Goal: Find specific page/section: Find specific page/section

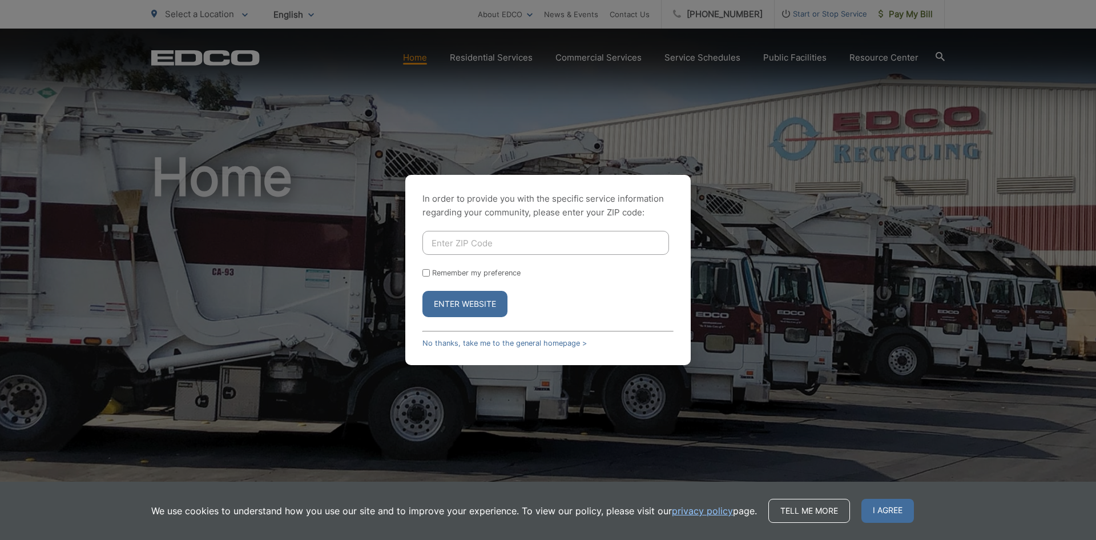
click at [494, 243] on input "Enter ZIP Code" at bounding box center [546, 243] width 247 height 24
type input "92020"
click at [473, 289] on form "92020 Remember my preference Enter Website" at bounding box center [548, 274] width 251 height 86
drag, startPoint x: 470, startPoint y: 296, endPoint x: 479, endPoint y: 295, distance: 8.6
click at [471, 296] on button "Enter Website" at bounding box center [465, 304] width 85 height 26
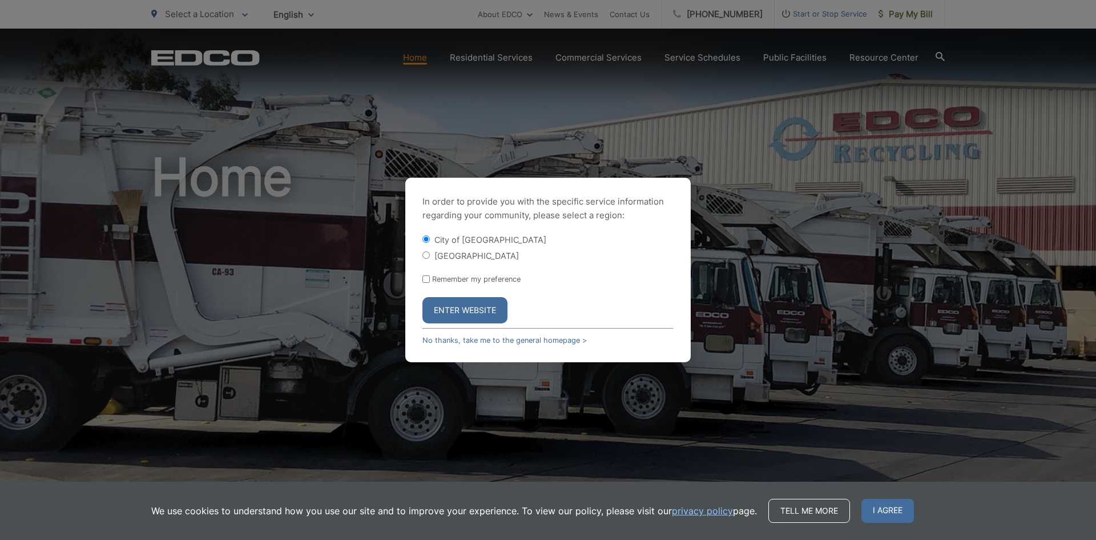
click at [453, 312] on button "Enter Website" at bounding box center [465, 310] width 85 height 26
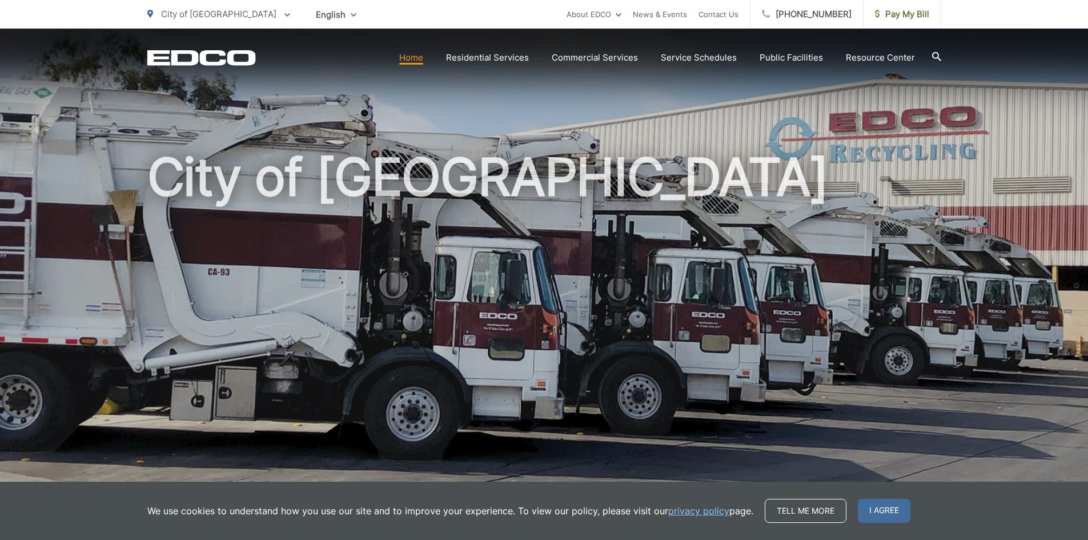
click at [1029, 150] on div "City of [GEOGRAPHIC_DATA]" at bounding box center [544, 264] width 1088 height 471
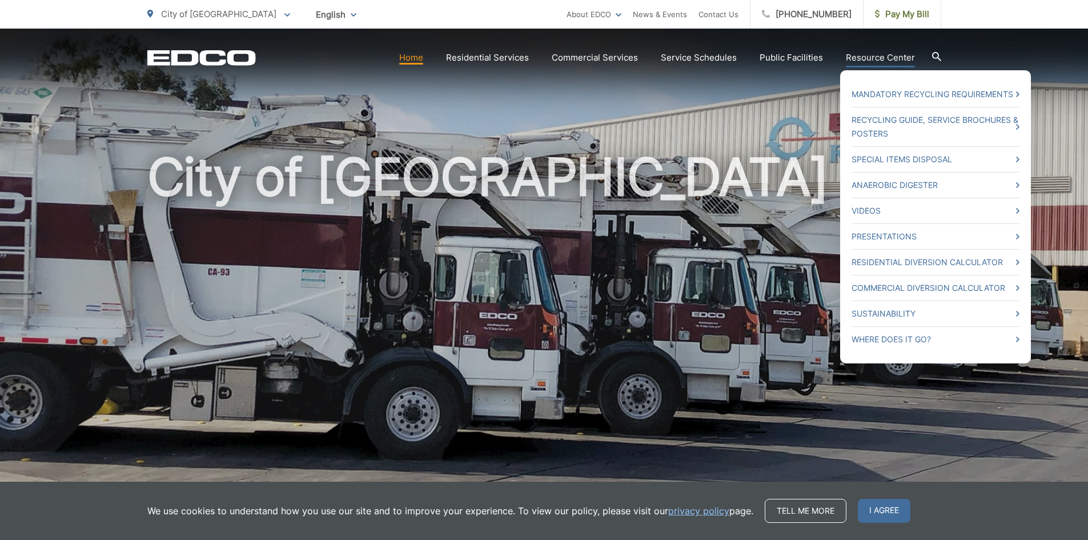
click at [866, 55] on link "Resource Center" at bounding box center [880, 58] width 69 height 14
